Goal: Task Accomplishment & Management: Use online tool/utility

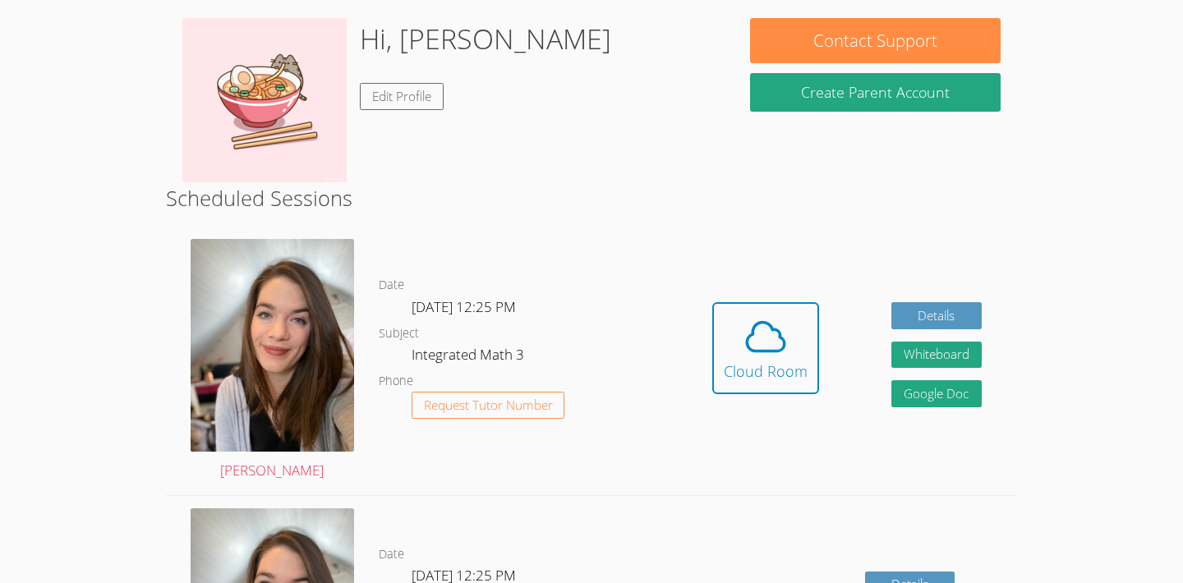
scroll to position [390, 0]
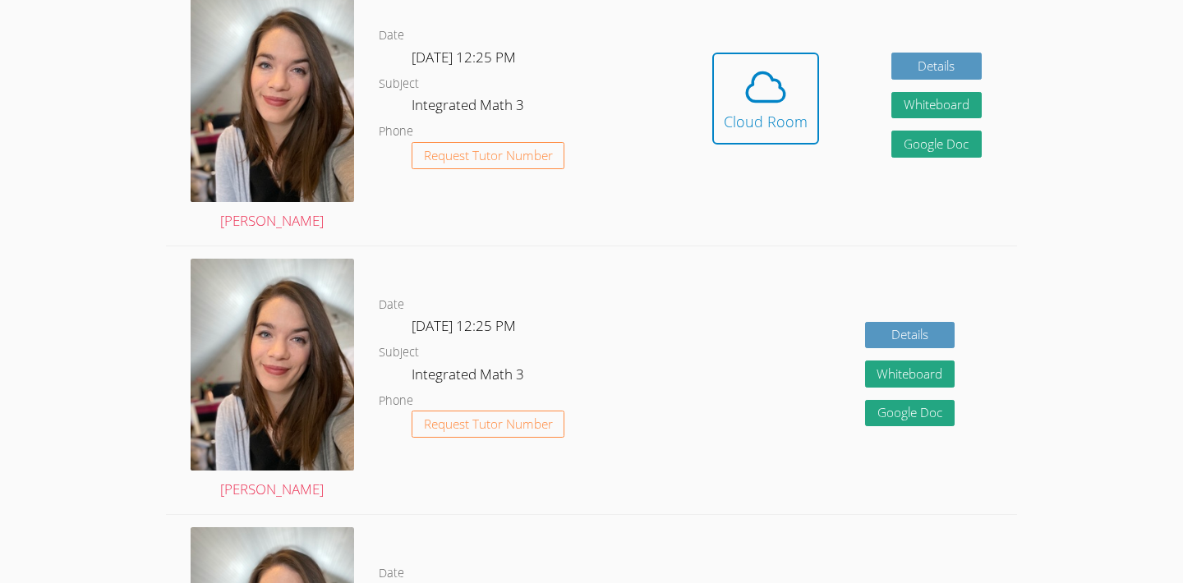
click at [409, 219] on div "Date Wed Sep 17, 12:25 PM Subject Integrated Math 3 Phone Request Tutor Number" at bounding box center [528, 111] width 298 height 268
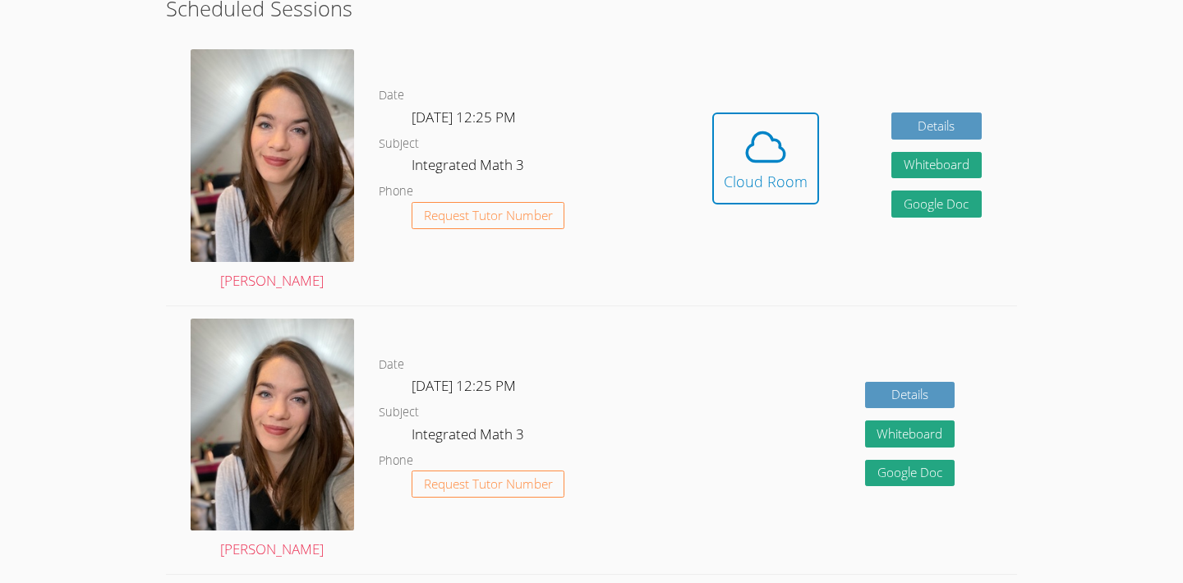
scroll to position [329, 0]
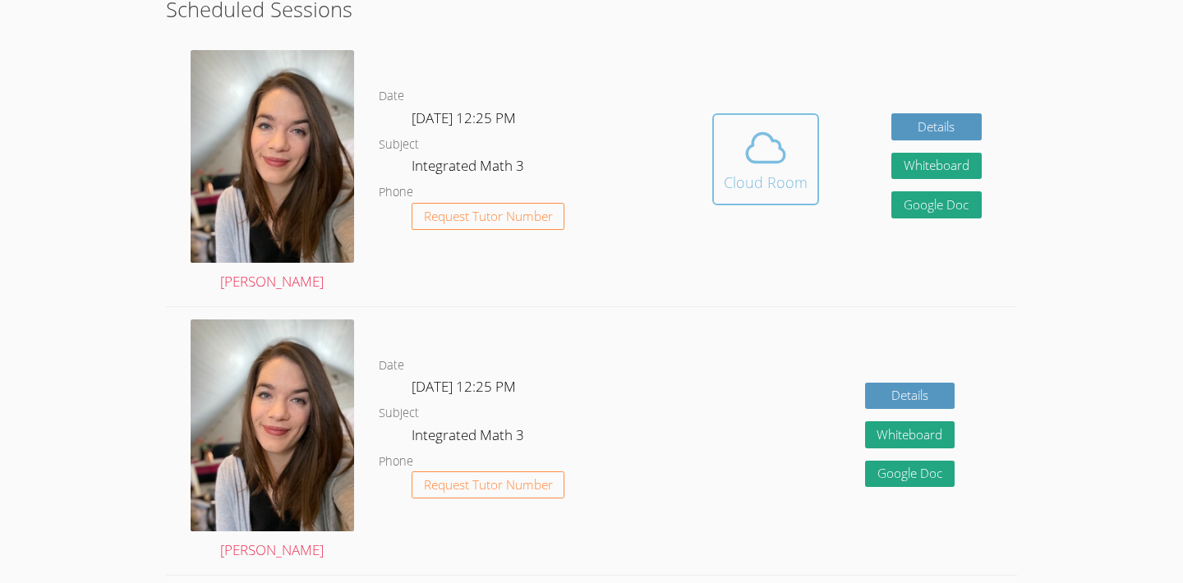
click at [717, 127] on button "Cloud Room" at bounding box center [766, 159] width 107 height 92
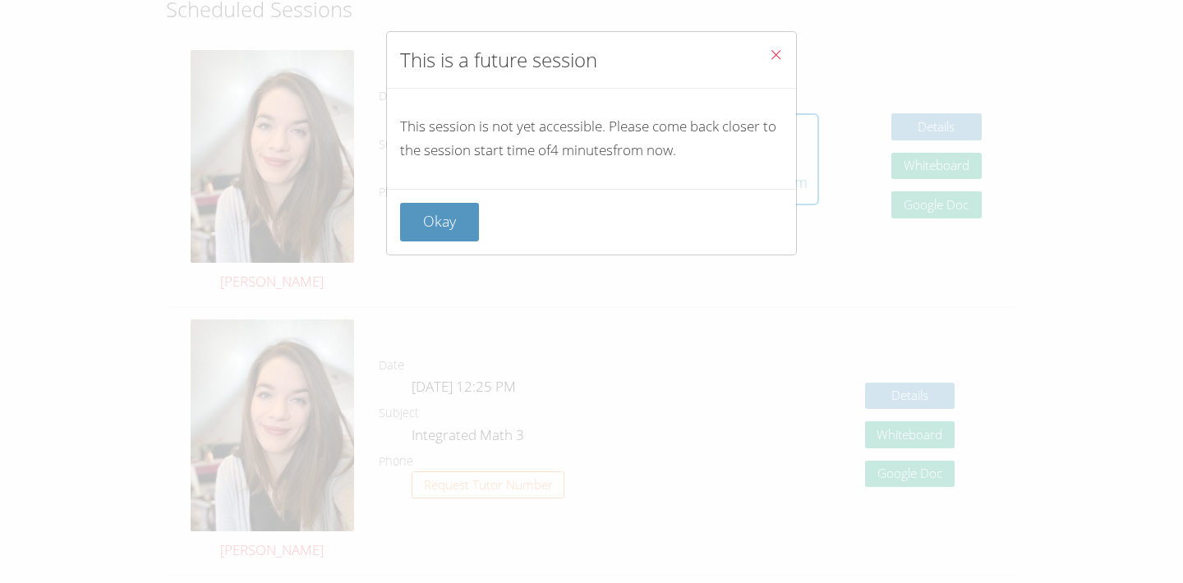
click at [785, 52] on button "Close" at bounding box center [776, 57] width 40 height 50
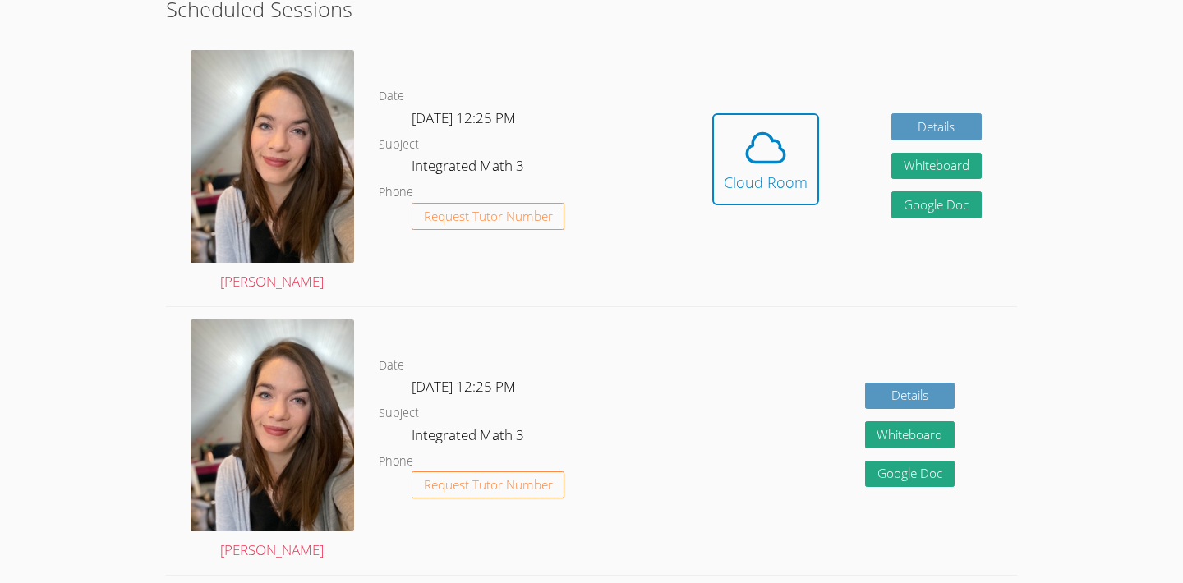
click at [923, 41] on div "Hidden Cloud Room Details Whiteboard Hidden Google Doc" at bounding box center [847, 172] width 341 height 268
click at [770, 149] on icon at bounding box center [766, 148] width 46 height 46
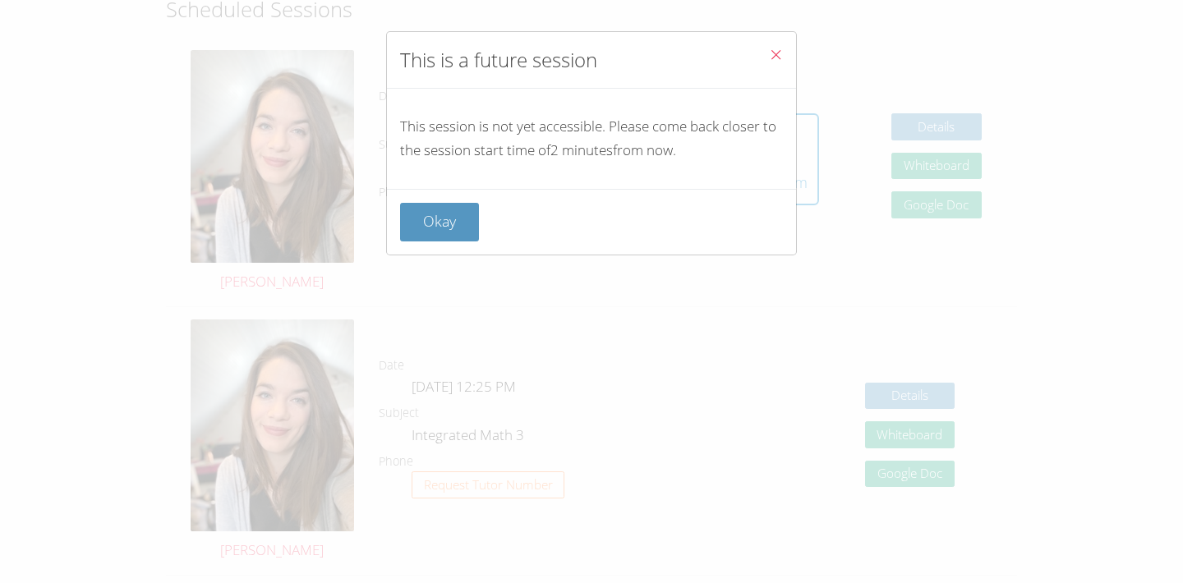
click at [770, 44] on button "Close" at bounding box center [776, 57] width 40 height 50
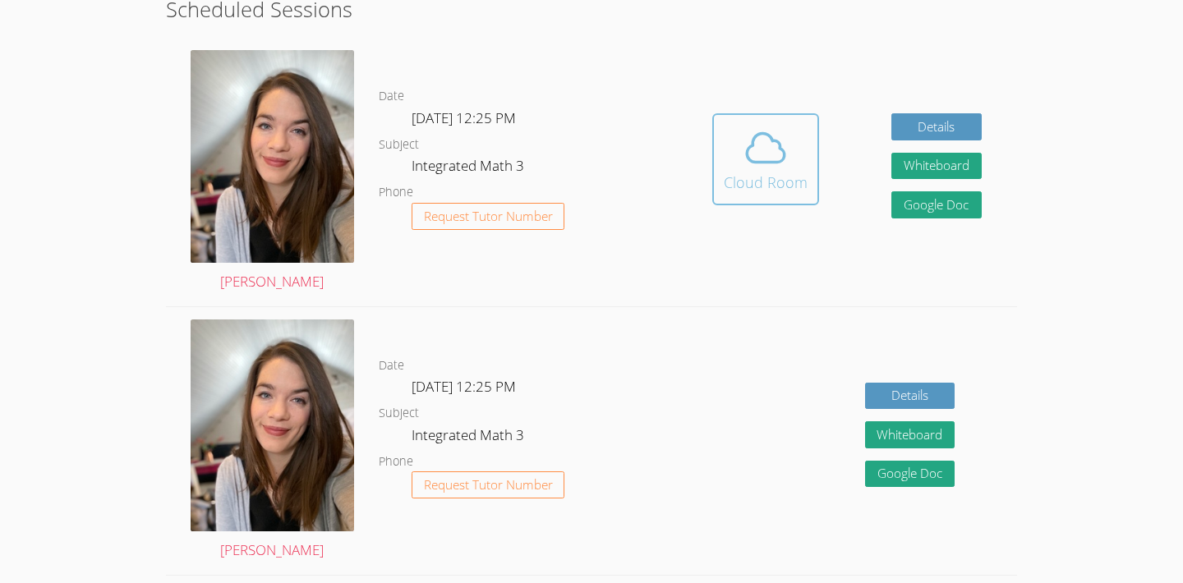
click at [726, 144] on span at bounding box center [766, 148] width 84 height 46
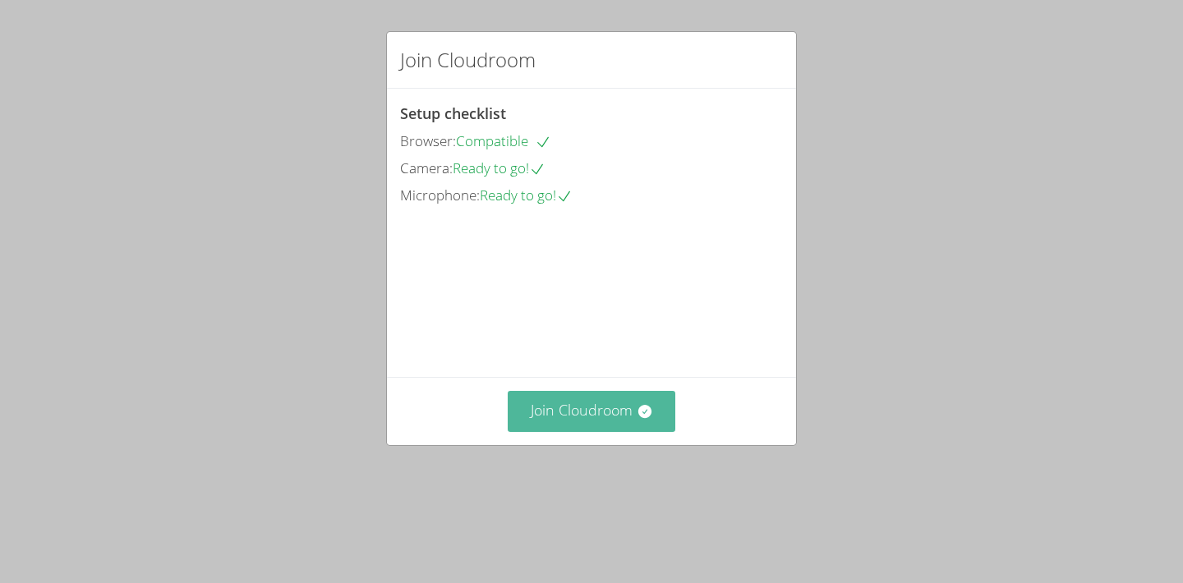
click at [579, 431] on button "Join Cloudroom" at bounding box center [592, 411] width 168 height 40
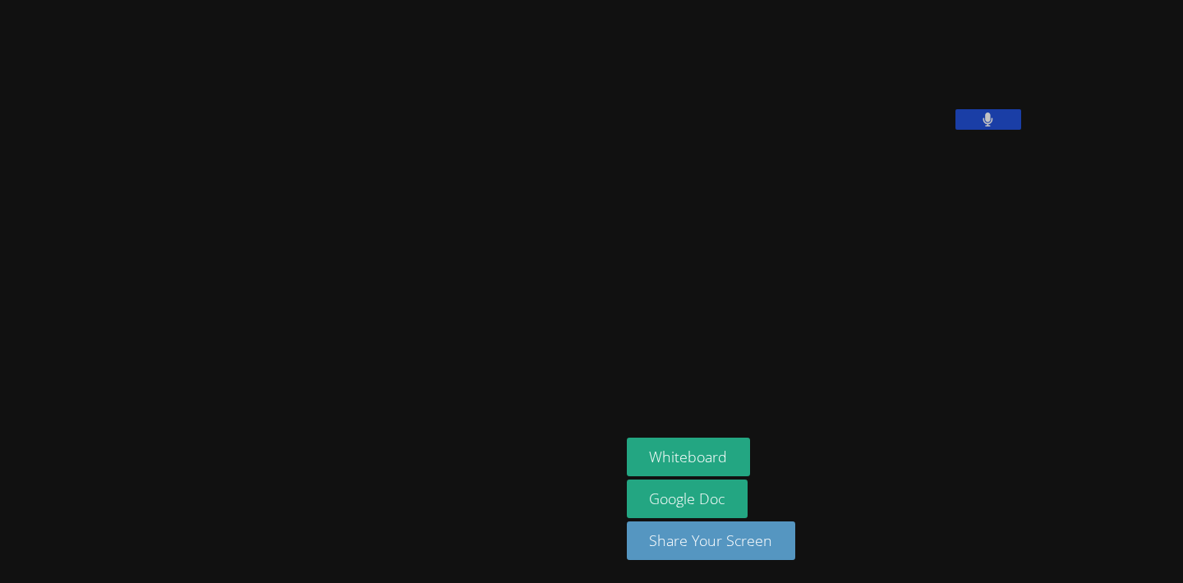
click at [860, 395] on aside "[PERSON_NAME] Whiteboard Google Doc Share Your Screen" at bounding box center [825, 291] width 411 height 583
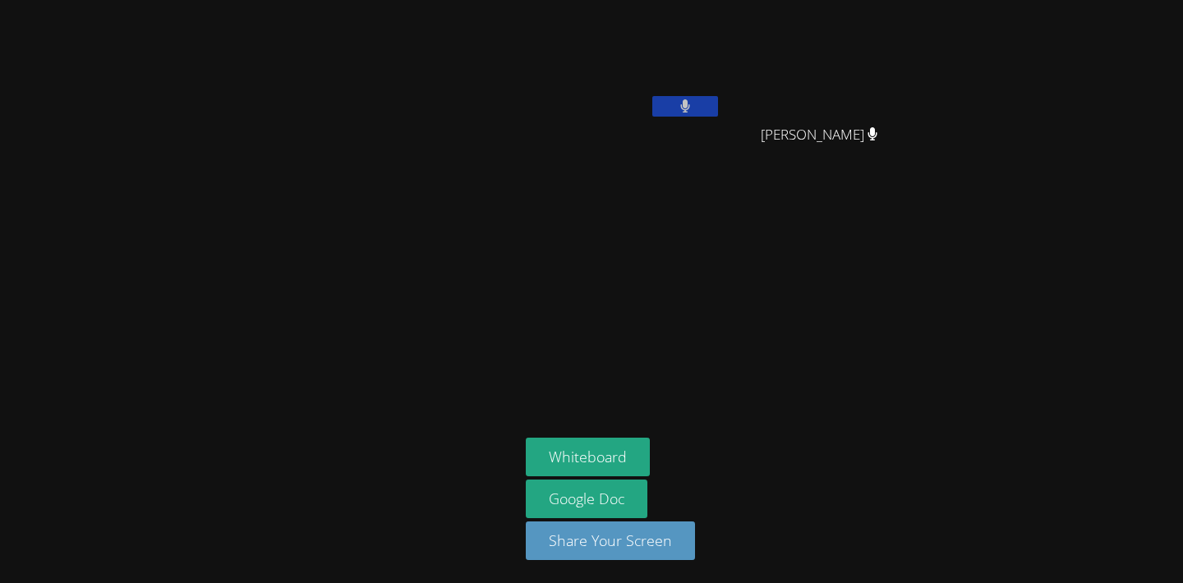
click at [859, 390] on aside "[PERSON_NAME] [PERSON_NAME] [PERSON_NAME] Whiteboard Google Doc Share Your Scre…" at bounding box center [724, 291] width 411 height 583
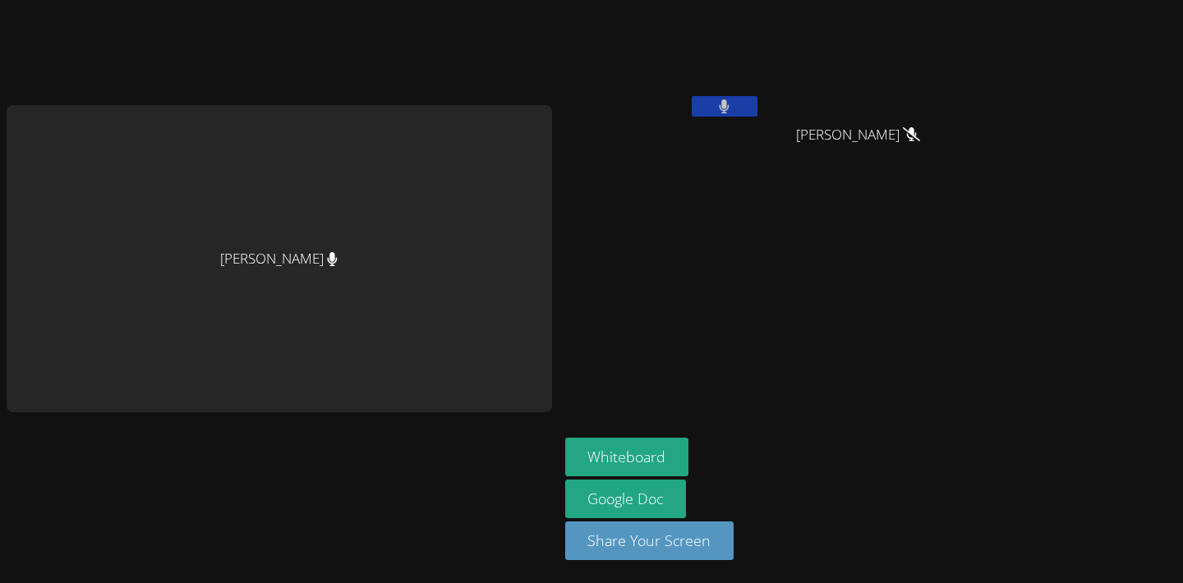
click at [840, 325] on aside "[PERSON_NAME] [PERSON_NAME] [PERSON_NAME] Whiteboard Google Doc Share Your Scre…" at bounding box center [764, 291] width 411 height 583
click at [729, 99] on icon at bounding box center [724, 106] width 11 height 14
click at [842, 357] on aside "Roberto Morales Alvaro Carlos Alvaro Carlos Whiteboard Google Doc Share Your Sc…" at bounding box center [764, 291] width 411 height 583
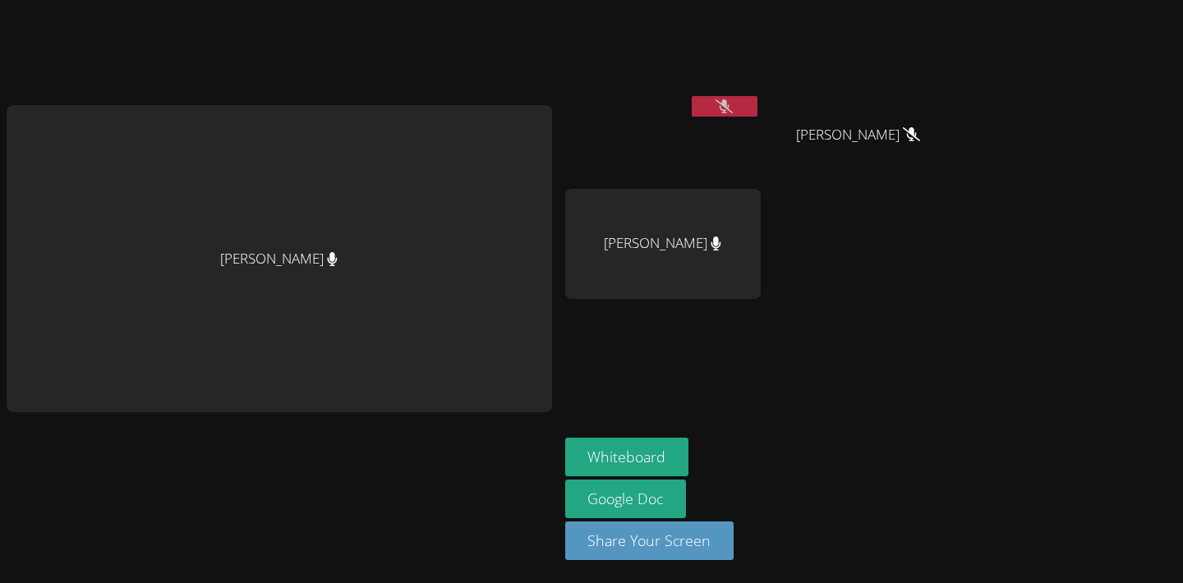
click at [842, 357] on div "Roberto Morales Alvaro Carlos Alvaro Carlos Natalie Hermenegildo" at bounding box center [764, 186] width 398 height 358
click at [666, 450] on button "Whiteboard" at bounding box center [627, 457] width 124 height 39
click at [712, 44] on video at bounding box center [663, 62] width 196 height 110
click at [560, 44] on aside "Roberto Morales Alvaro Carlos Alvaro Carlos Natalie Hermenegildo Whiteboard Goo…" at bounding box center [764, 291] width 411 height 583
click at [626, 14] on video at bounding box center [663, 62] width 196 height 110
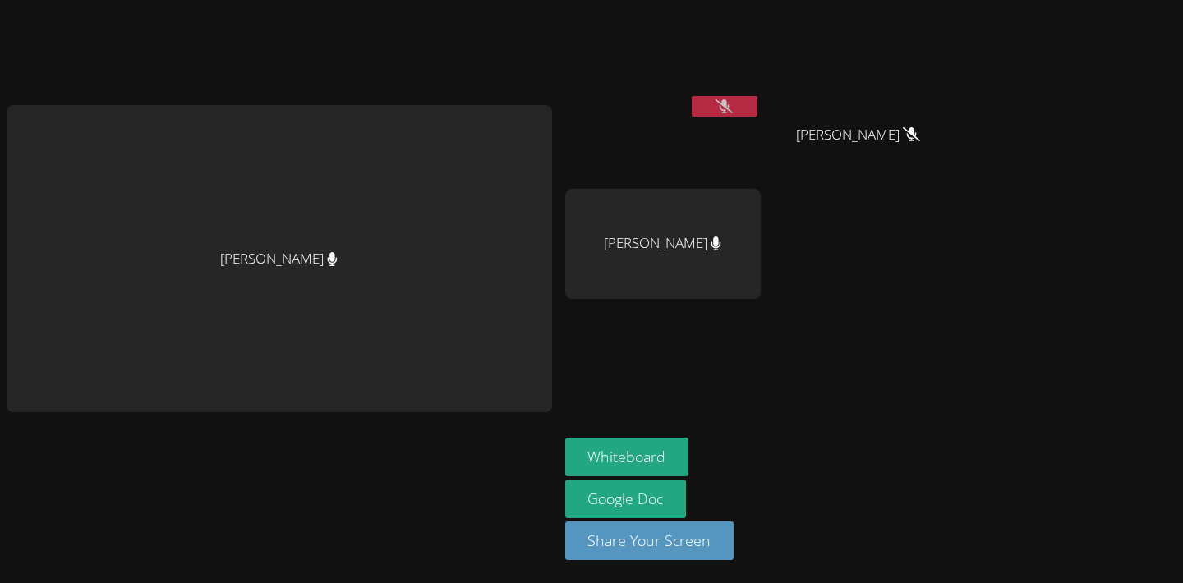
click at [626, 36] on video at bounding box center [663, 62] width 196 height 110
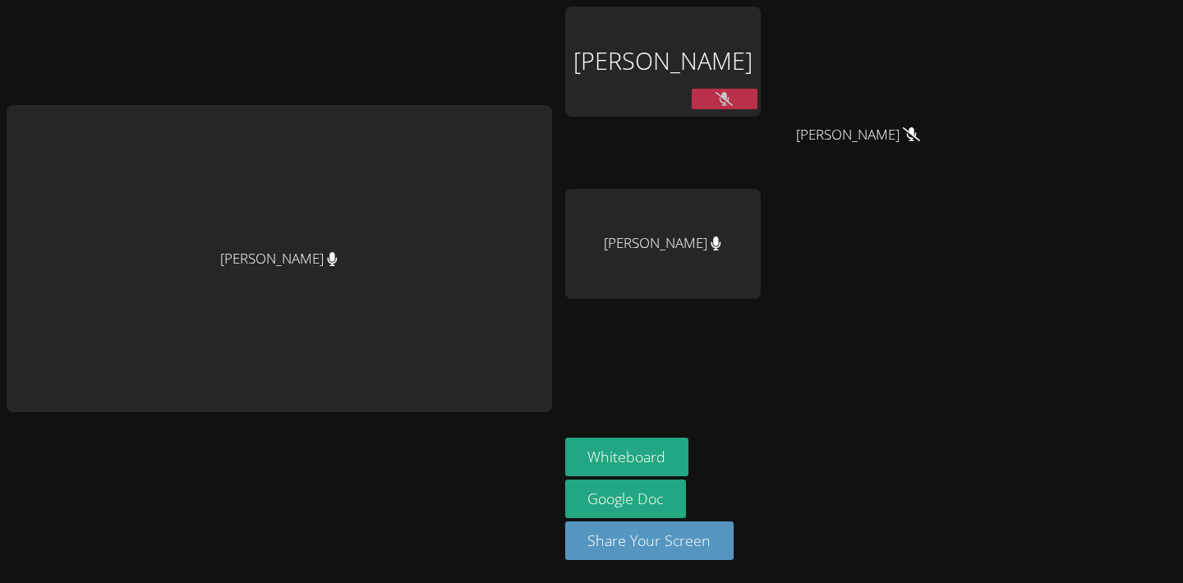
click at [414, 40] on div "[PERSON_NAME]" at bounding box center [280, 292] width 546 height 570
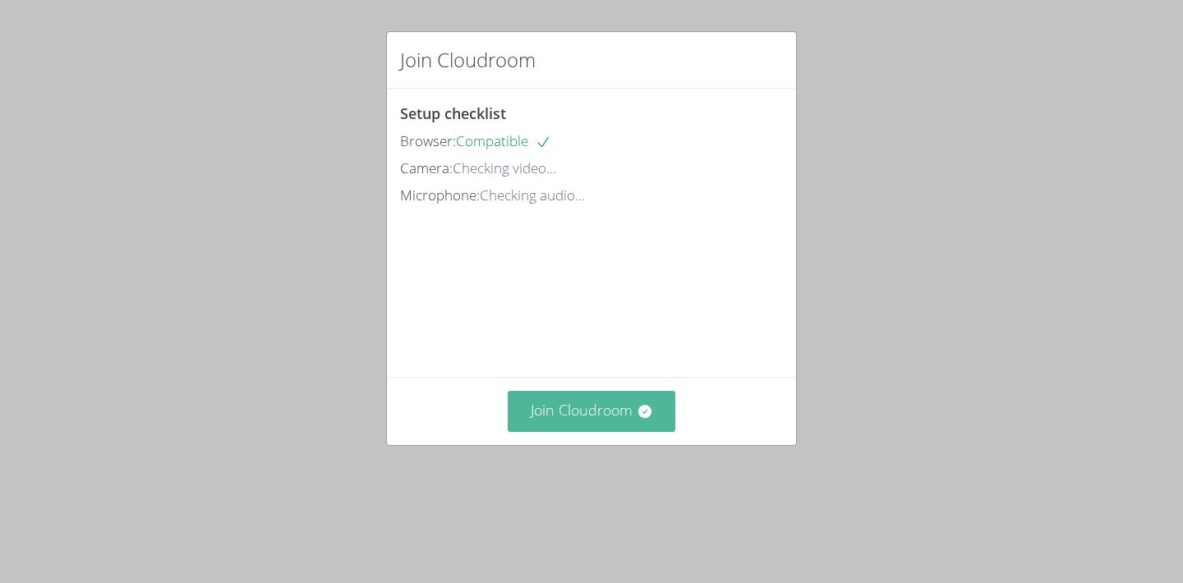
click at [576, 431] on button "Join Cloudroom" at bounding box center [592, 411] width 168 height 40
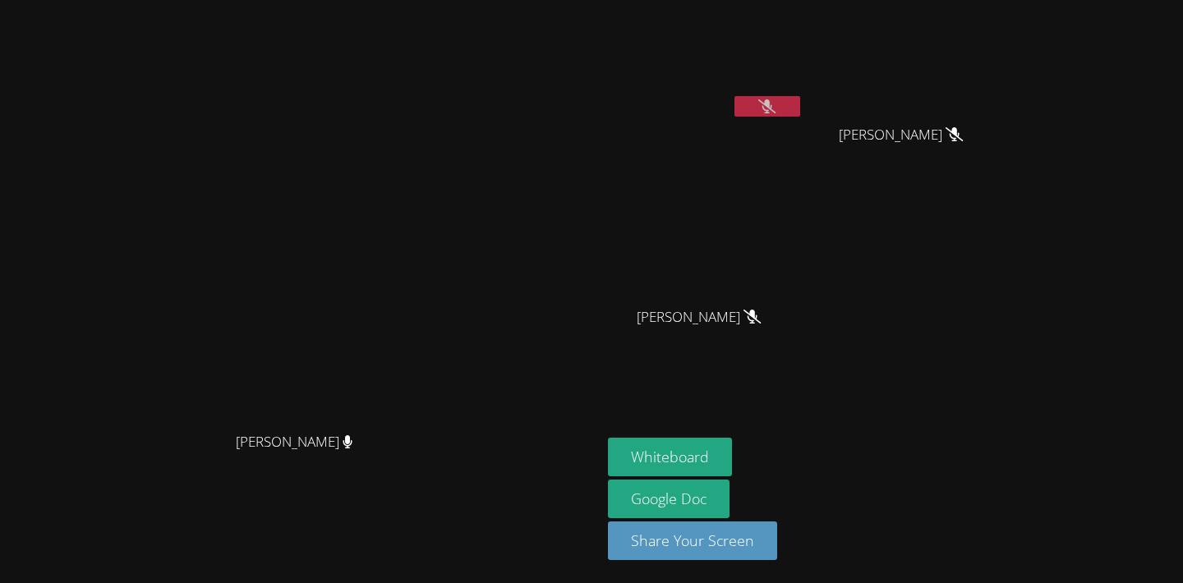
click at [800, 99] on button at bounding box center [768, 106] width 66 height 21
click at [800, 100] on button at bounding box center [768, 106] width 66 height 21
click at [804, 86] on video at bounding box center [706, 62] width 196 height 110
click at [804, 91] on video at bounding box center [706, 62] width 196 height 110
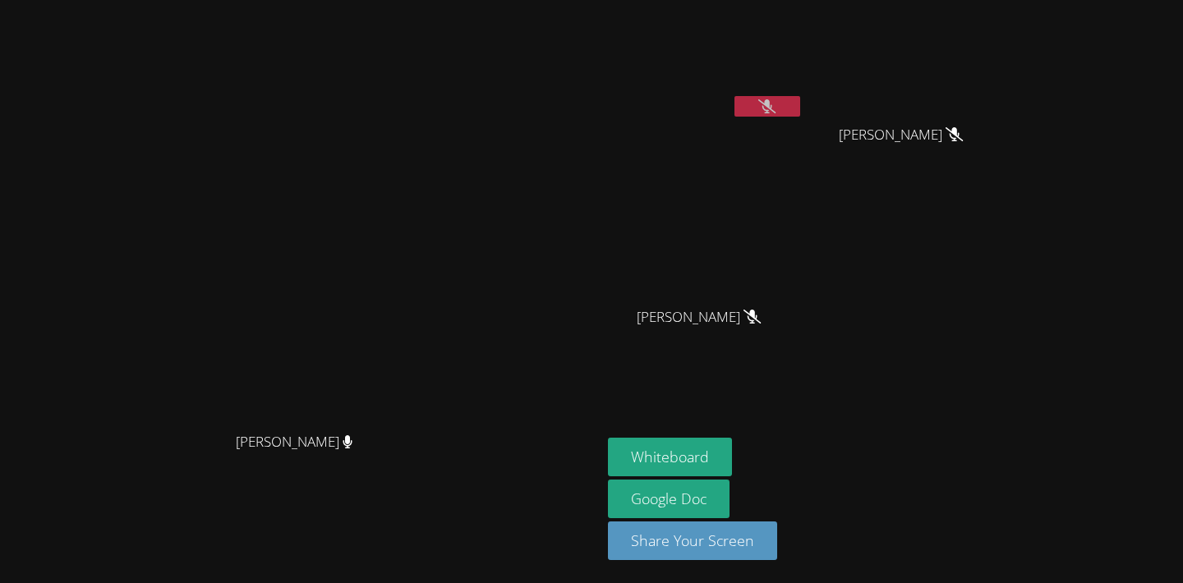
click at [804, 91] on video at bounding box center [706, 62] width 196 height 110
click at [800, 96] on button at bounding box center [768, 106] width 66 height 21
click at [800, 105] on button at bounding box center [768, 106] width 66 height 21
click at [1012, 383] on aside "[PERSON_NAME] [PERSON_NAME] [PERSON_NAME] [PERSON_NAME] [PERSON_NAME] Whiteboar…" at bounding box center [807, 291] width 411 height 583
click at [424, 320] on video at bounding box center [301, 259] width 247 height 331
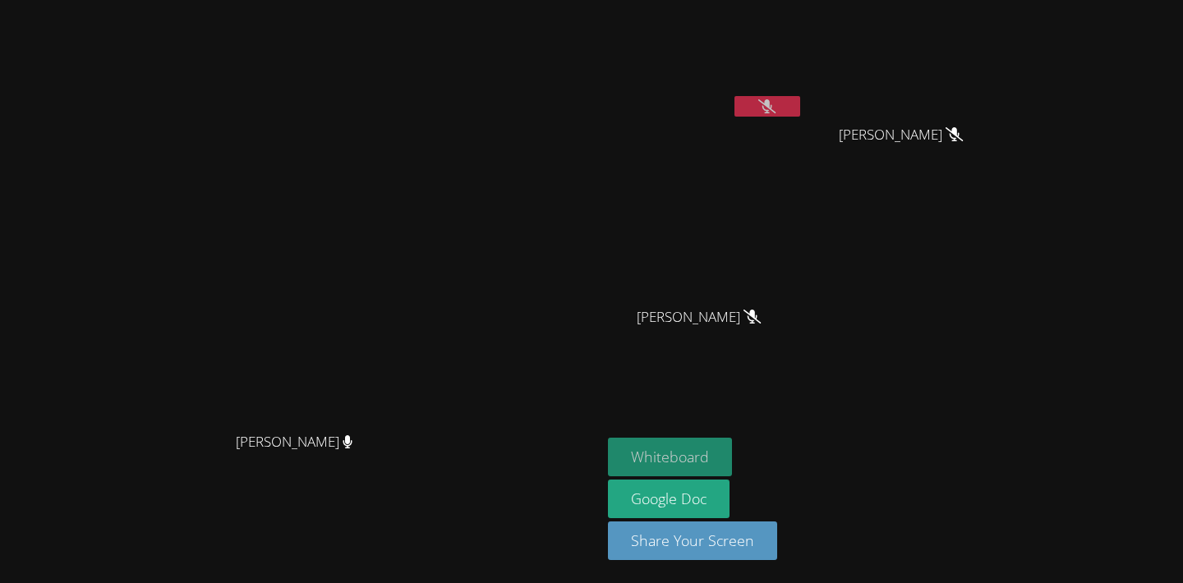
click at [732, 445] on button "Whiteboard" at bounding box center [670, 457] width 124 height 39
click at [732, 450] on button "Whiteboard" at bounding box center [670, 457] width 124 height 39
click at [732, 456] on button "Whiteboard" at bounding box center [670, 457] width 124 height 39
click at [732, 464] on button "Whiteboard" at bounding box center [670, 457] width 124 height 39
click at [732, 459] on button "Whiteboard" at bounding box center [670, 457] width 124 height 39
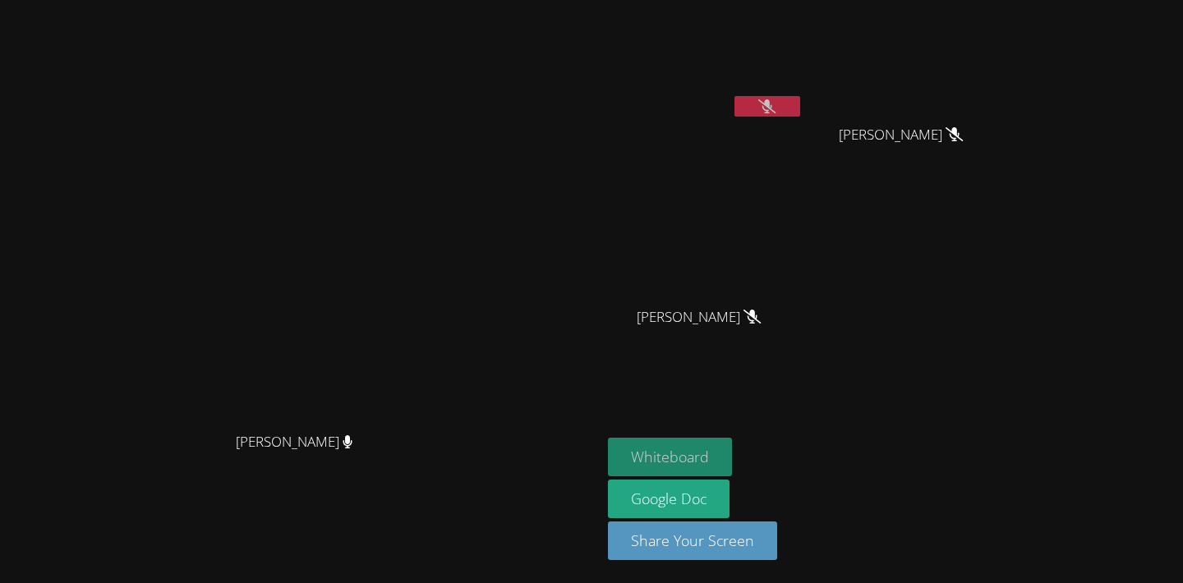
click at [732, 445] on button "Whiteboard" at bounding box center [670, 457] width 124 height 39
click at [730, 489] on link "Google Doc" at bounding box center [669, 499] width 122 height 39
click at [732, 450] on button "Whiteboard" at bounding box center [670, 457] width 124 height 39
click at [732, 440] on button "Whiteboard" at bounding box center [670, 457] width 124 height 39
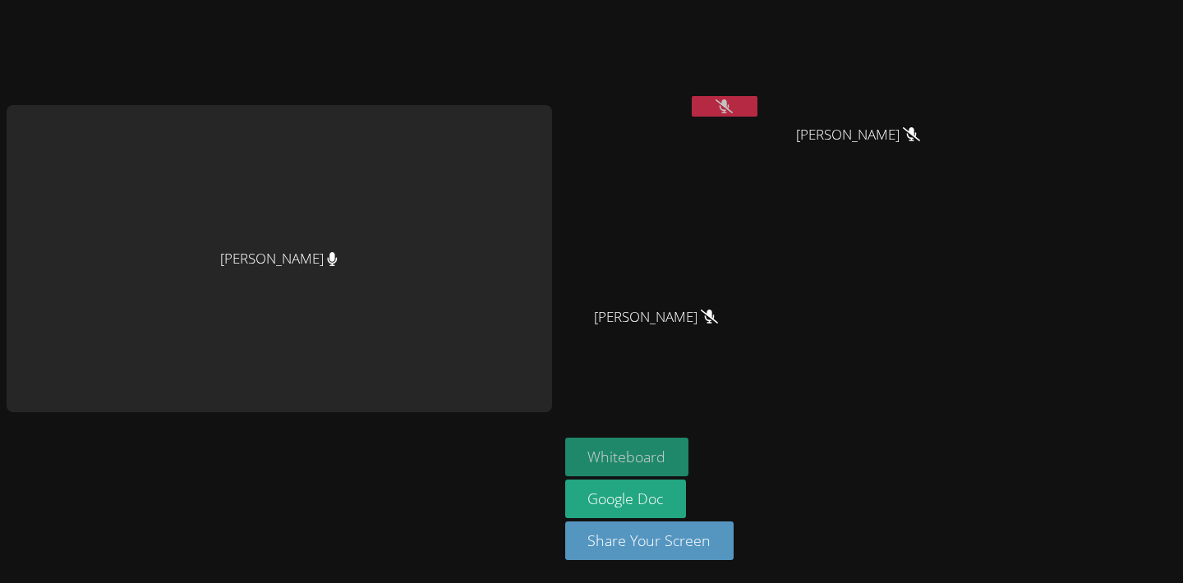
click at [631, 441] on button "Whiteboard" at bounding box center [627, 457] width 124 height 39
click at [634, 456] on button "Whiteboard" at bounding box center [627, 457] width 124 height 39
click at [628, 461] on button "Whiteboard" at bounding box center [627, 457] width 124 height 39
click at [653, 455] on button "Whiteboard" at bounding box center [627, 457] width 124 height 39
click at [614, 454] on button "Whiteboard" at bounding box center [627, 457] width 124 height 39
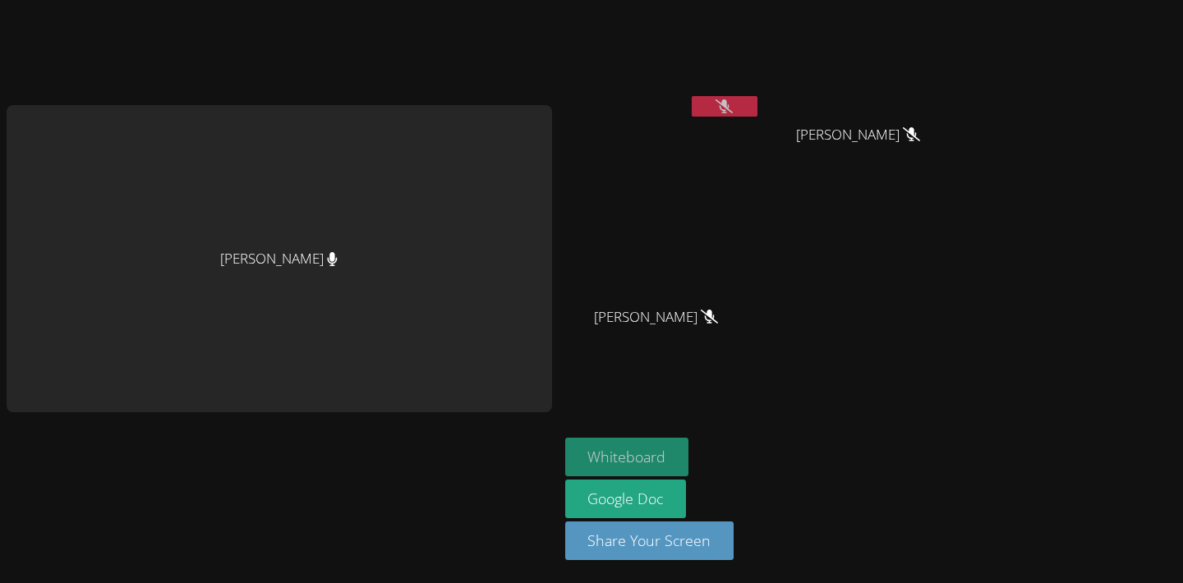
click at [645, 450] on button "Whiteboard" at bounding box center [627, 457] width 124 height 39
click at [754, 147] on div "[PERSON_NAME]" at bounding box center [663, 95] width 196 height 176
click at [653, 448] on button "Whiteboard" at bounding box center [627, 457] width 124 height 39
click at [639, 447] on button "Whiteboard" at bounding box center [627, 457] width 124 height 39
click at [616, 459] on button "Whiteboard" at bounding box center [627, 457] width 124 height 39
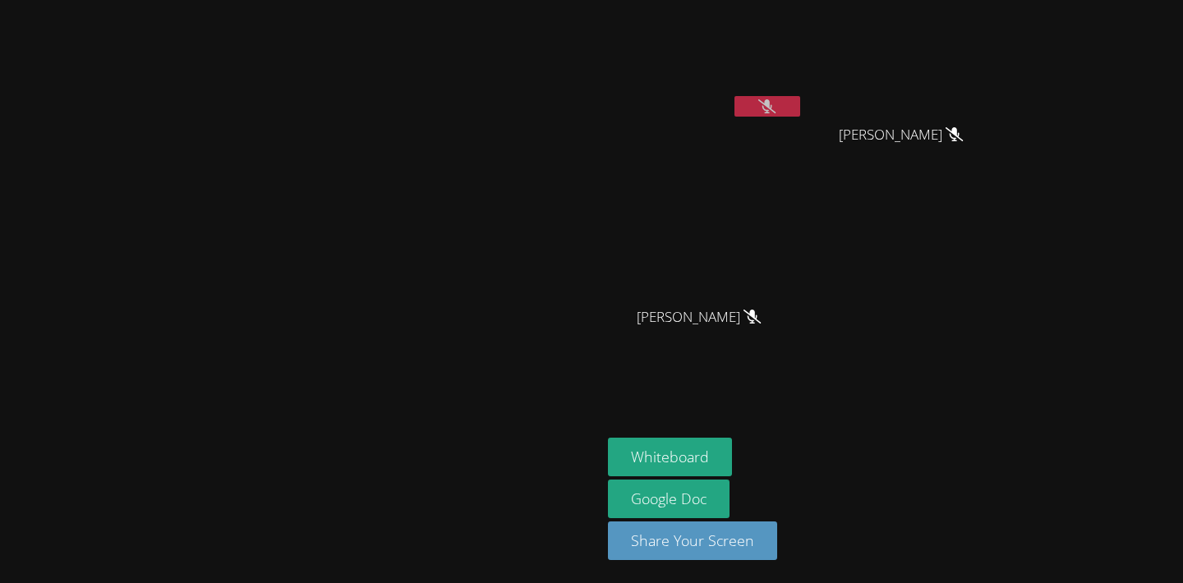
click at [523, 357] on div "[PERSON_NAME]" at bounding box center [301, 259] width 588 height 331
click at [415, 254] on video at bounding box center [301, 259] width 247 height 331
click at [355, 156] on video at bounding box center [301, 259] width 247 height 331
click at [424, 272] on video at bounding box center [301, 259] width 247 height 331
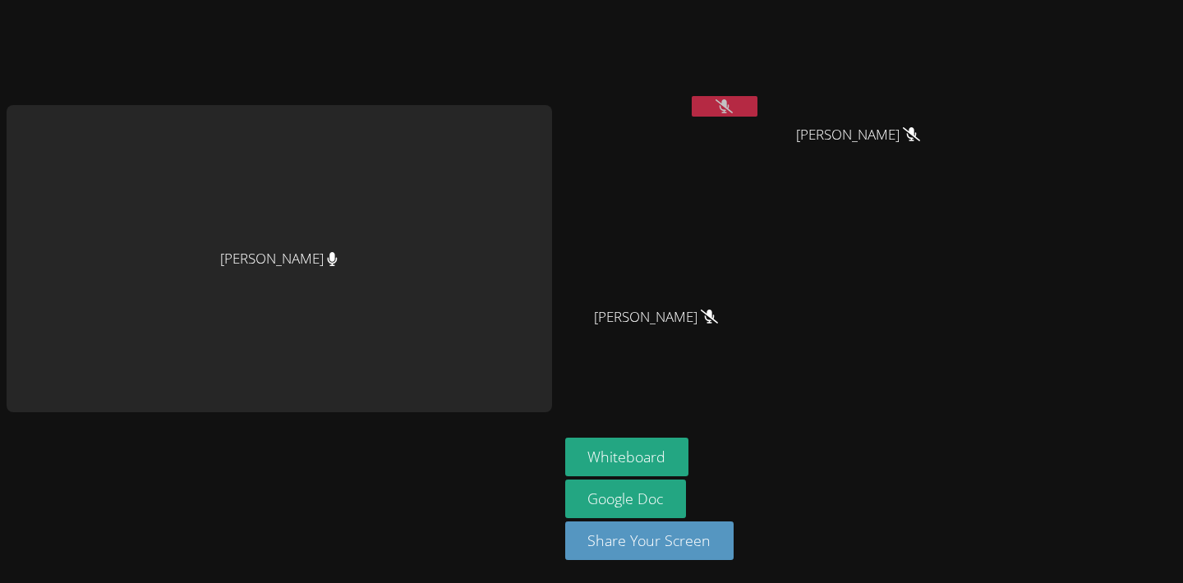
click at [935, 410] on aside "[PERSON_NAME] [PERSON_NAME] [PERSON_NAME] [PERSON_NAME] [PERSON_NAME] Whiteboar…" at bounding box center [764, 291] width 411 height 583
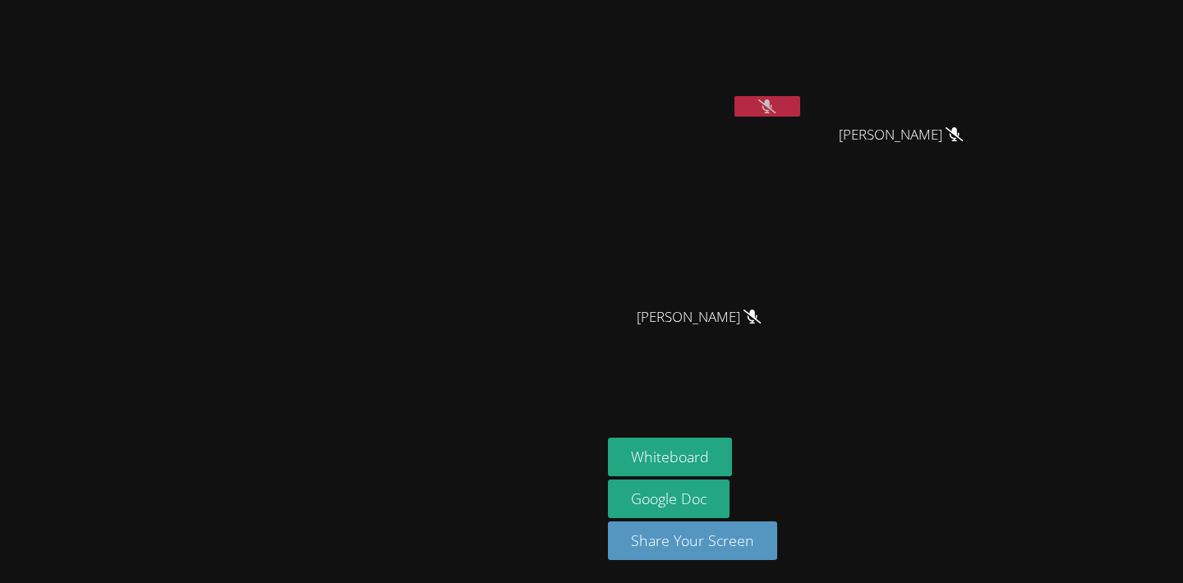
click at [705, 395] on aside "[PERSON_NAME] [PERSON_NAME] [PERSON_NAME] [PERSON_NAME] [PERSON_NAME] Whiteboar…" at bounding box center [807, 291] width 411 height 583
click at [528, 490] on div at bounding box center [301, 457] width 588 height 66
click at [424, 425] on video at bounding box center [301, 259] width 247 height 331
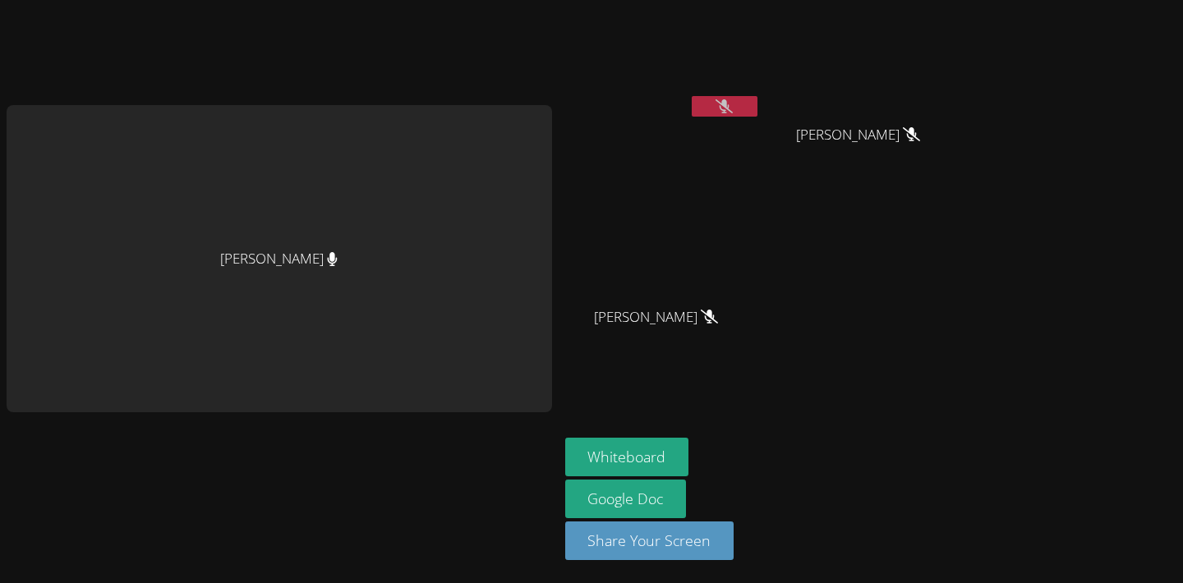
click at [892, 348] on div "[PERSON_NAME] [PERSON_NAME] [PERSON_NAME] [PERSON_NAME] [PERSON_NAME]" at bounding box center [764, 186] width 398 height 358
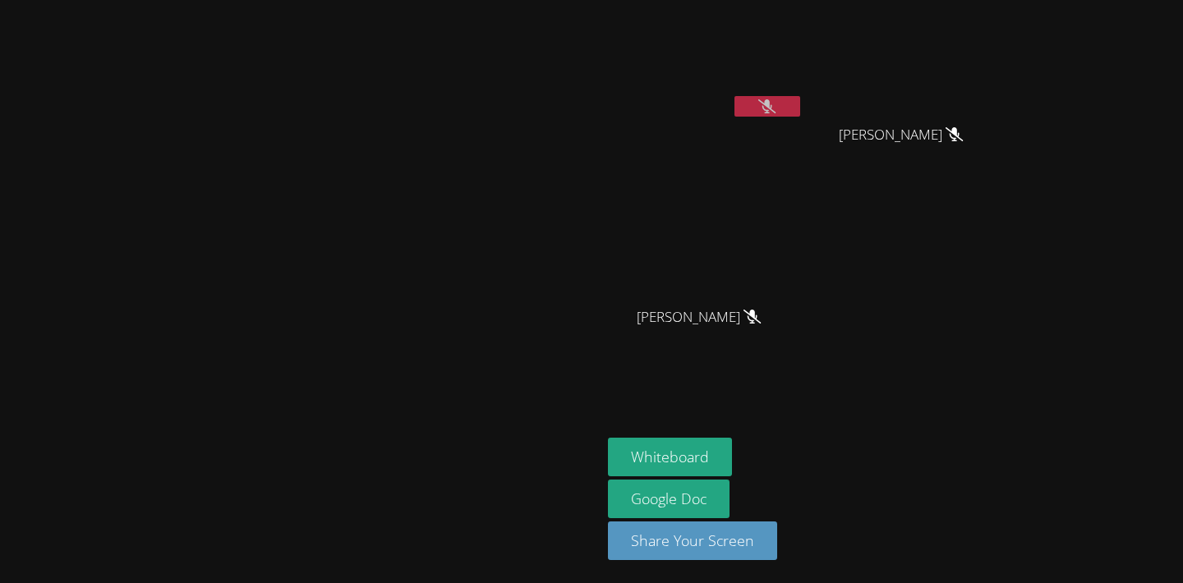
click at [424, 281] on video at bounding box center [301, 259] width 247 height 331
click at [412, 297] on video at bounding box center [301, 259] width 247 height 331
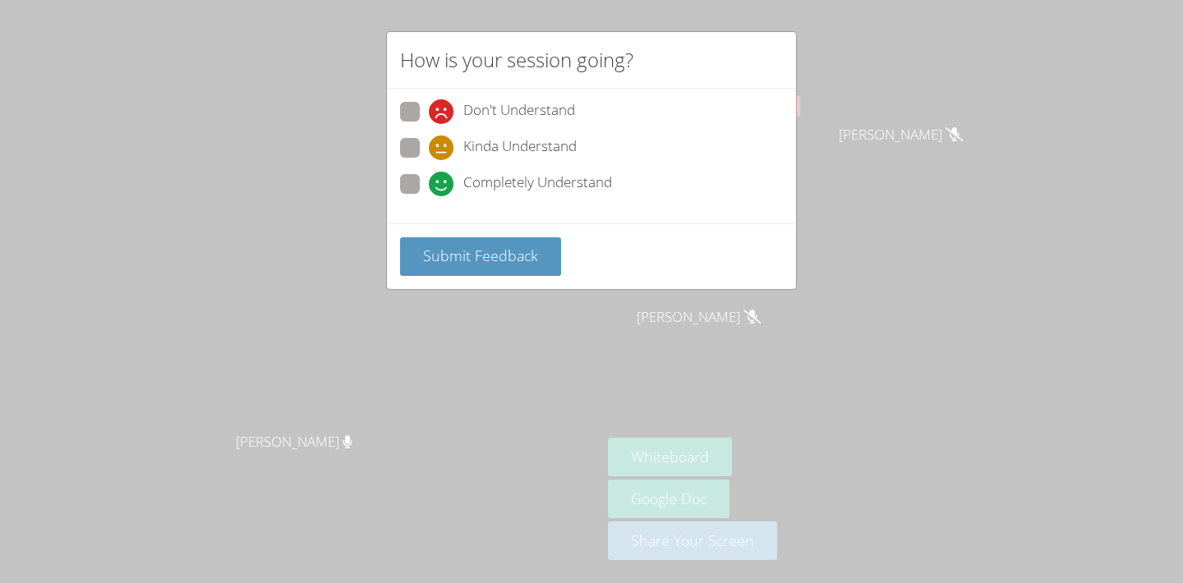
click at [429, 196] on span at bounding box center [429, 196] width 0 height 0
click at [429, 176] on input "Completely Understand" at bounding box center [436, 181] width 14 height 14
radio input "true"
click at [469, 268] on button "Submit Feedback" at bounding box center [480, 257] width 161 height 39
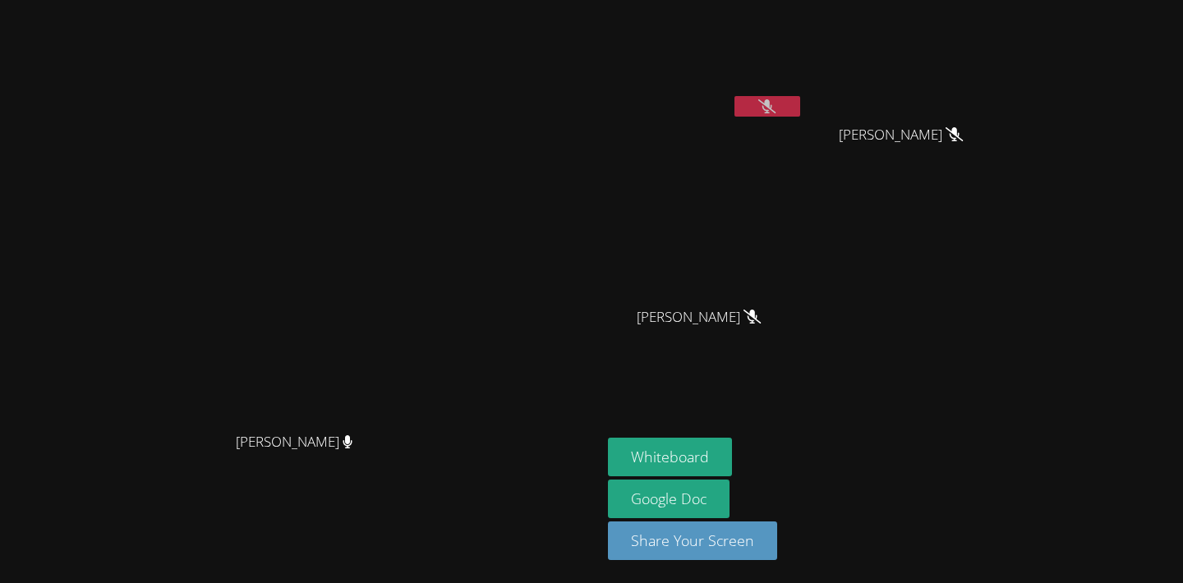
click at [804, 95] on video at bounding box center [706, 62] width 196 height 110
click at [776, 112] on icon at bounding box center [767, 106] width 17 height 14
click at [773, 109] on icon at bounding box center [768, 106] width 10 height 14
click at [776, 107] on icon at bounding box center [767, 106] width 17 height 14
click at [800, 113] on button at bounding box center [768, 106] width 66 height 21
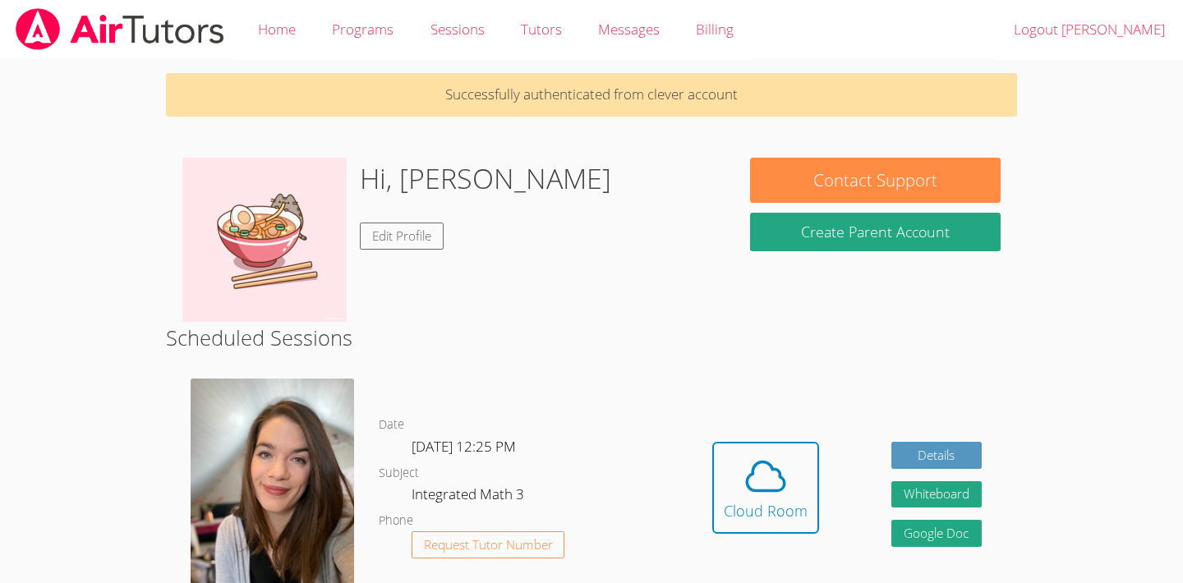
scroll to position [329, 0]
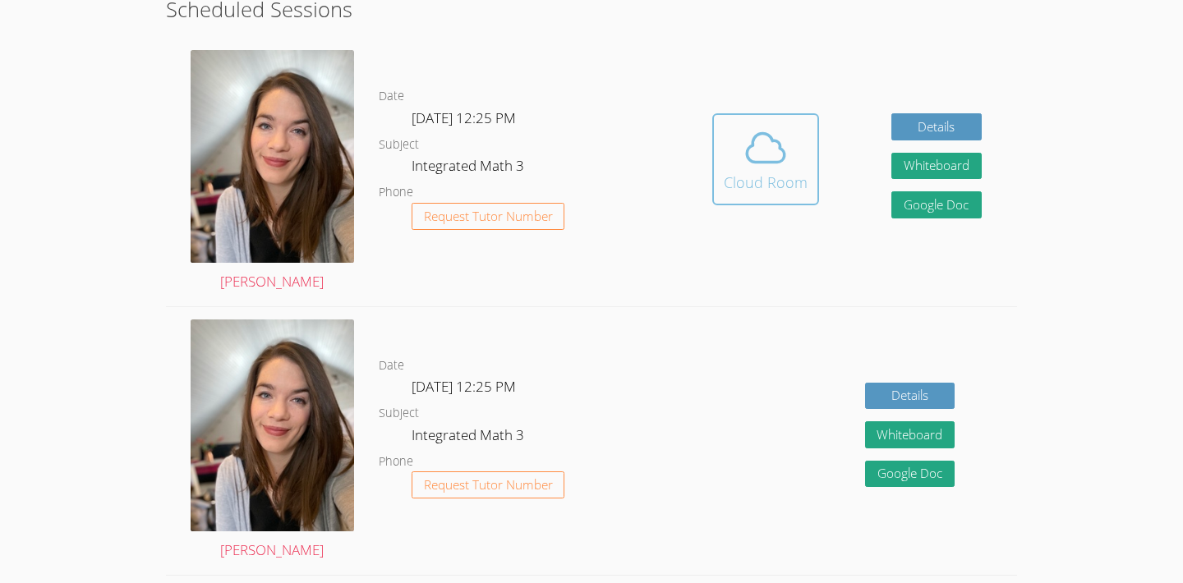
click at [765, 158] on icon at bounding box center [766, 148] width 46 height 46
